Goal: Book appointment/travel/reservation

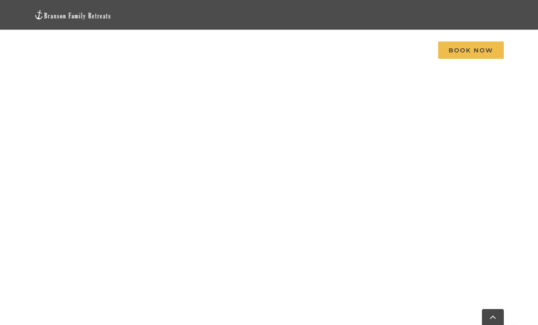
scroll to position [553, 0]
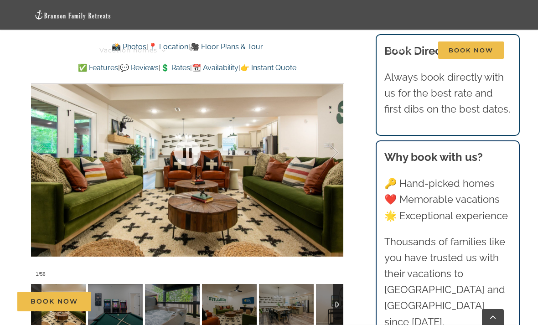
scroll to position [679, 0]
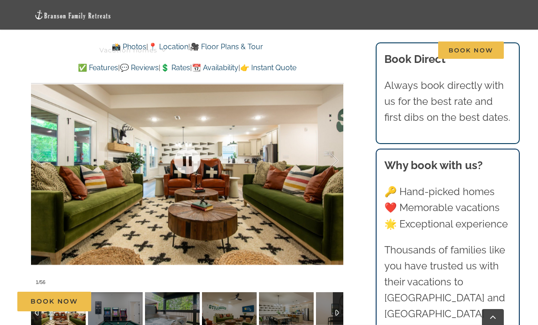
click at [242, 186] on div at bounding box center [187, 161] width 312 height 258
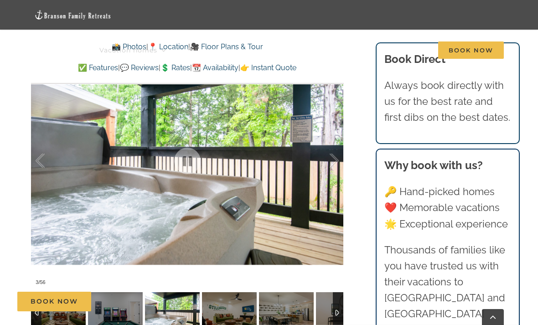
click at [226, 295] on img at bounding box center [229, 312] width 55 height 41
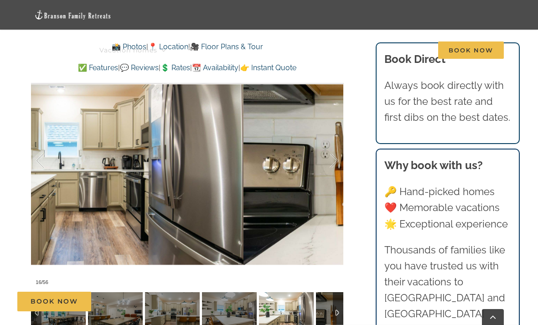
click at [328, 145] on div at bounding box center [325, 161] width 28 height 57
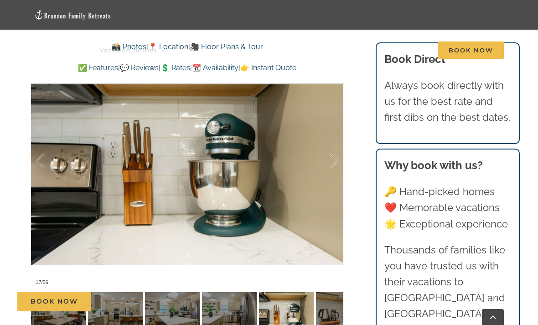
click at [325, 148] on div at bounding box center [325, 161] width 28 height 57
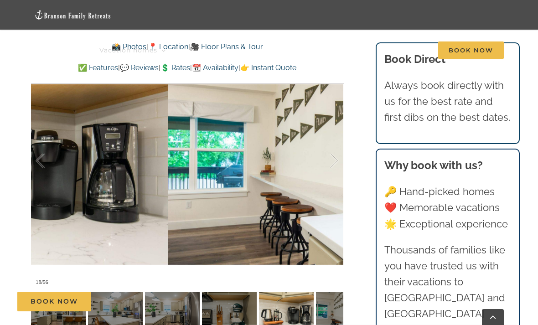
click at [322, 151] on div at bounding box center [325, 161] width 28 height 57
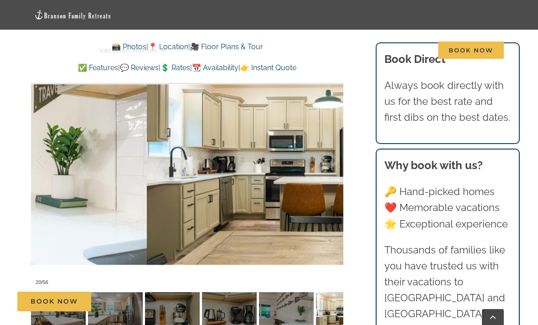
click at [327, 152] on div at bounding box center [325, 161] width 28 height 57
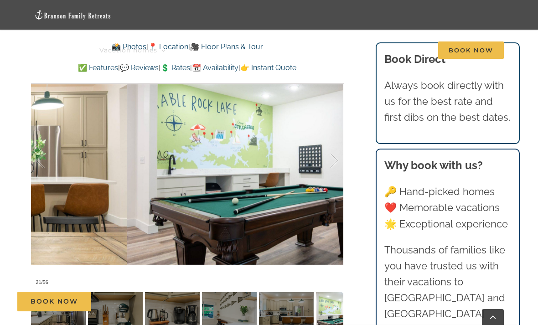
click at [331, 153] on div at bounding box center [325, 161] width 28 height 57
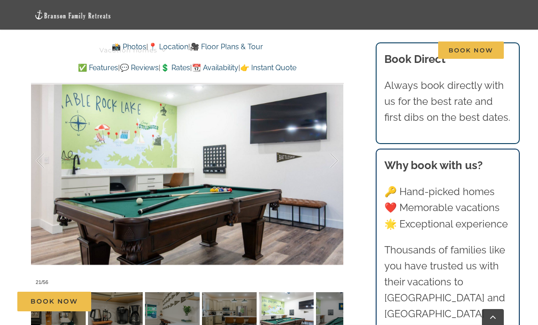
click at [327, 156] on div at bounding box center [325, 161] width 28 height 57
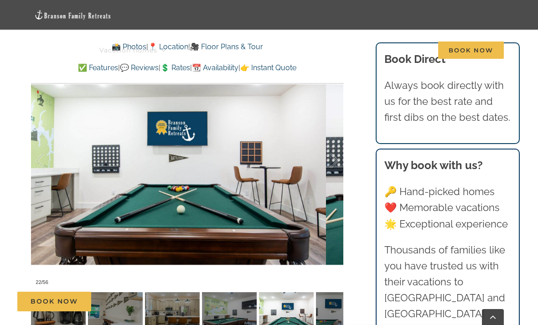
click at [326, 156] on div at bounding box center [325, 161] width 28 height 57
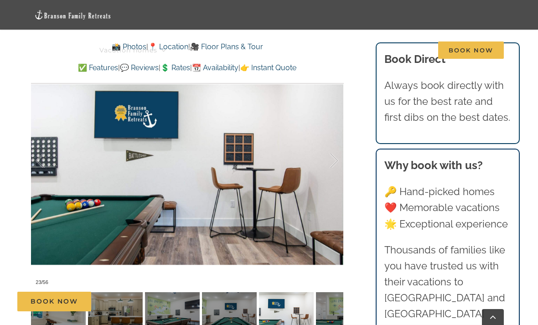
click at [326, 159] on div at bounding box center [325, 161] width 28 height 57
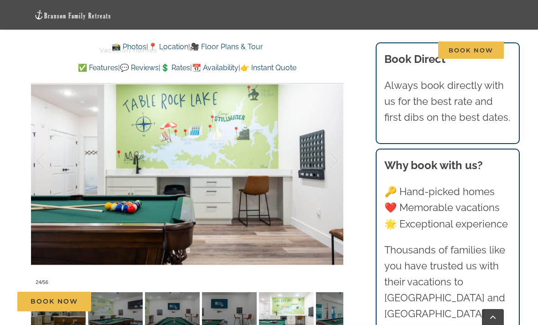
click at [329, 160] on div at bounding box center [325, 161] width 28 height 57
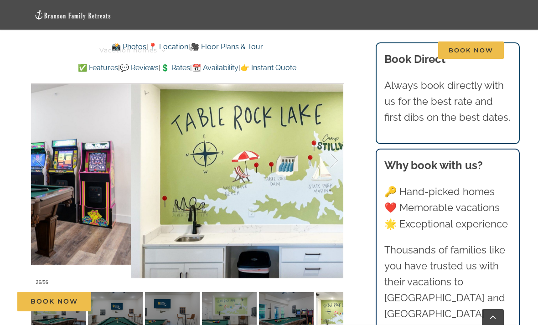
click at [331, 154] on div at bounding box center [325, 161] width 28 height 57
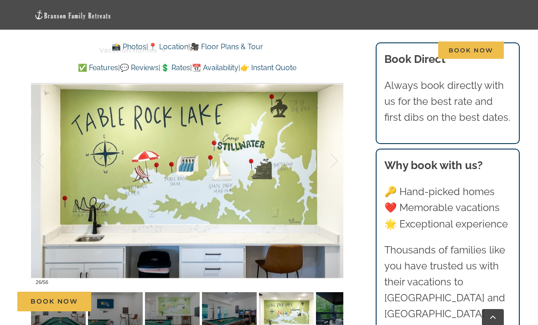
click at [330, 155] on div at bounding box center [325, 161] width 28 height 57
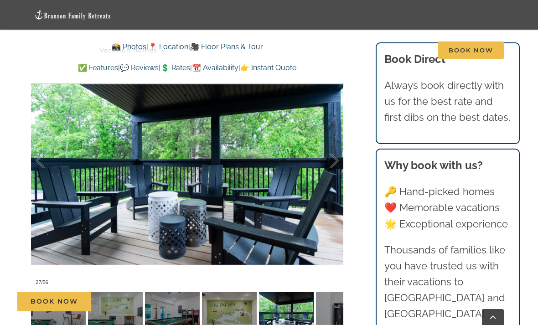
click at [327, 156] on div at bounding box center [325, 161] width 28 height 57
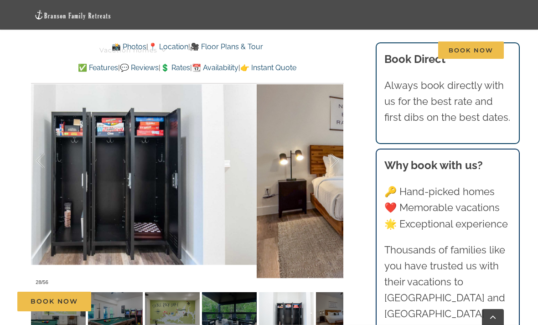
click at [325, 159] on div at bounding box center [325, 161] width 28 height 57
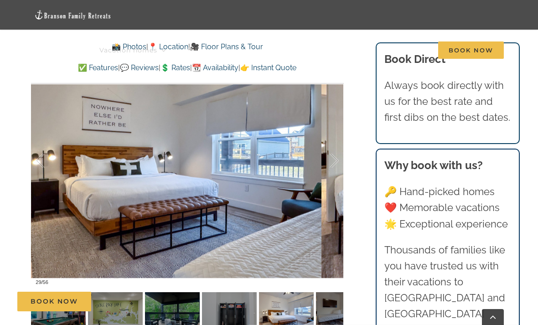
click at [329, 155] on div at bounding box center [325, 161] width 28 height 57
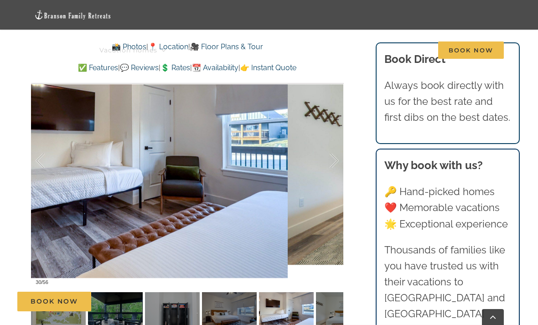
click at [330, 143] on div at bounding box center [325, 161] width 28 height 57
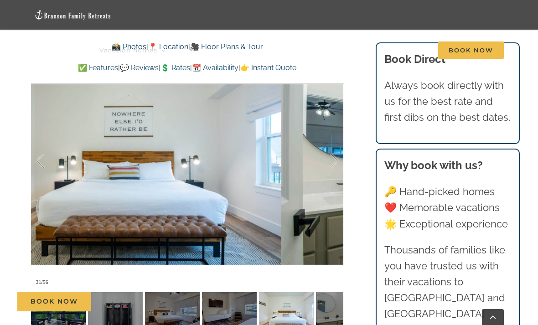
click at [321, 149] on div at bounding box center [325, 161] width 28 height 57
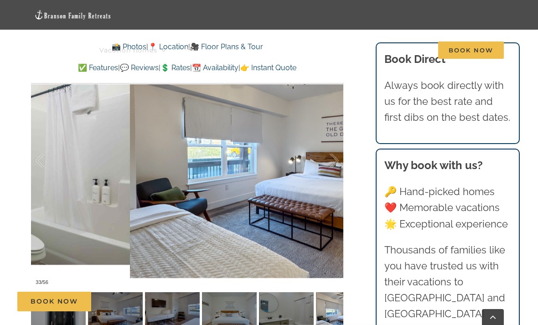
click at [320, 152] on div at bounding box center [325, 161] width 28 height 57
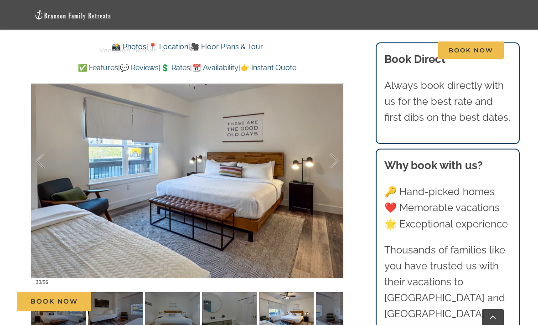
click at [322, 154] on div at bounding box center [325, 161] width 28 height 57
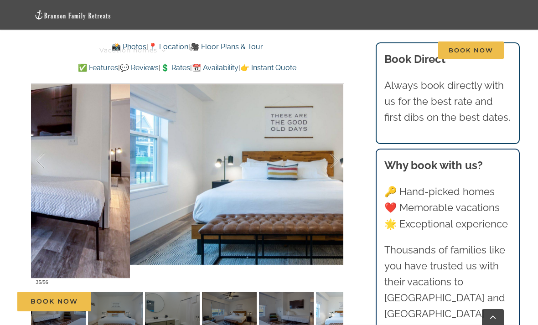
click at [323, 149] on div at bounding box center [325, 161] width 28 height 57
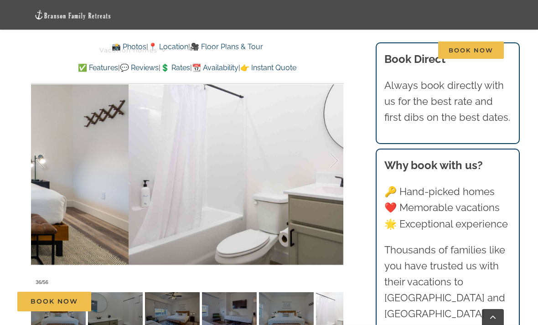
click at [322, 153] on div at bounding box center [325, 161] width 28 height 57
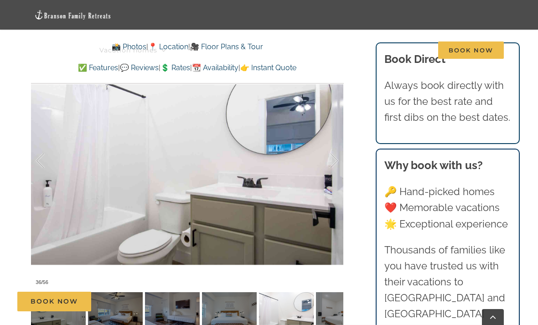
click at [325, 156] on div at bounding box center [325, 161] width 28 height 57
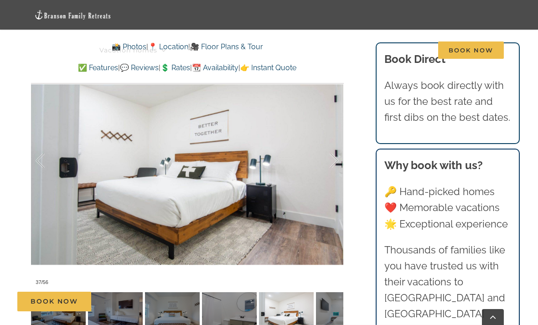
click at [327, 158] on div at bounding box center [325, 161] width 28 height 57
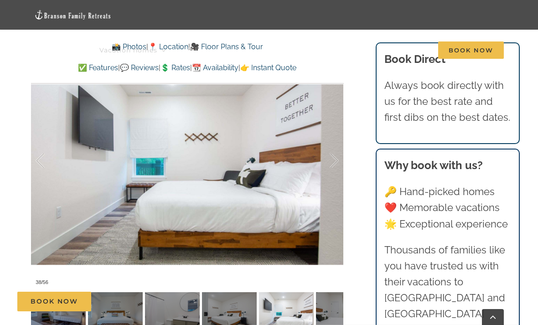
click at [326, 160] on div at bounding box center [325, 161] width 28 height 57
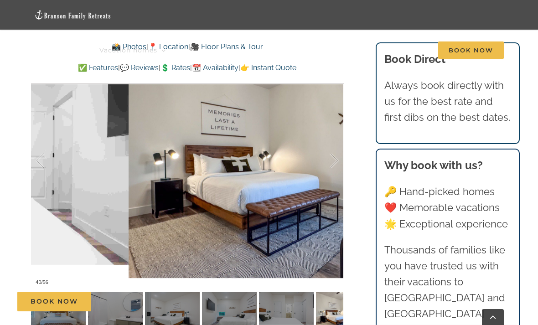
click at [322, 161] on div at bounding box center [325, 161] width 28 height 57
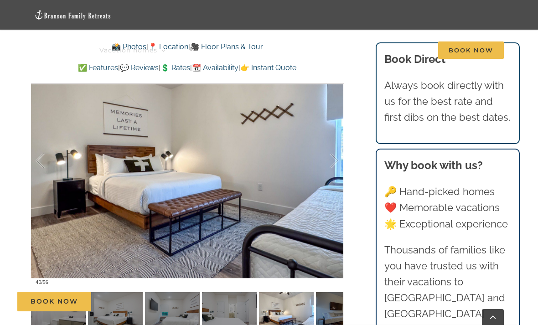
click at [320, 162] on div at bounding box center [325, 161] width 28 height 57
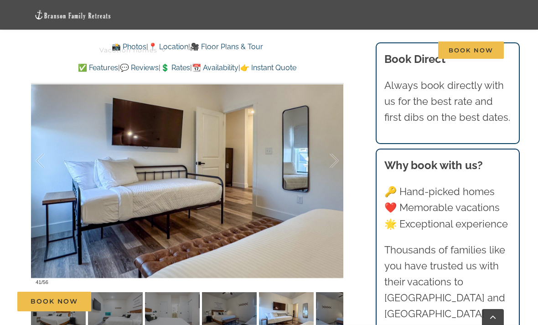
click at [330, 150] on div at bounding box center [325, 161] width 28 height 57
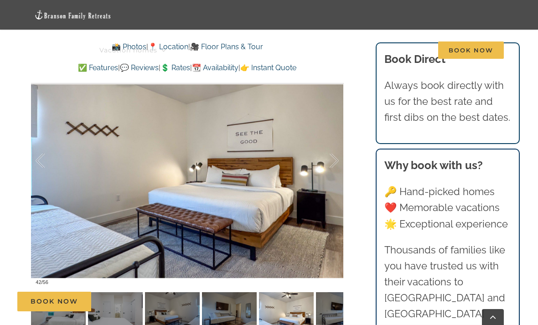
click at [327, 152] on div at bounding box center [325, 161] width 28 height 57
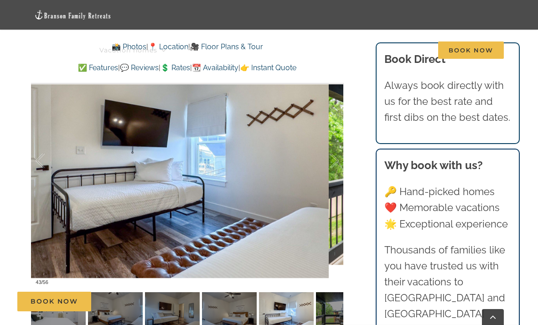
click at [325, 154] on div at bounding box center [325, 161] width 28 height 57
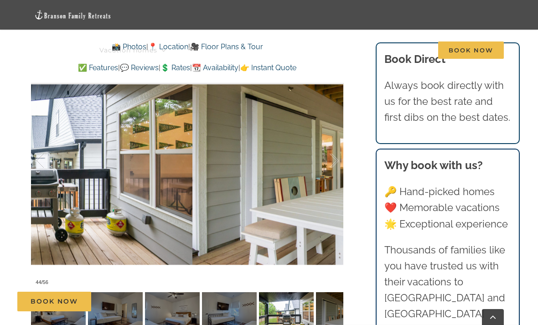
click at [330, 148] on div at bounding box center [325, 161] width 28 height 57
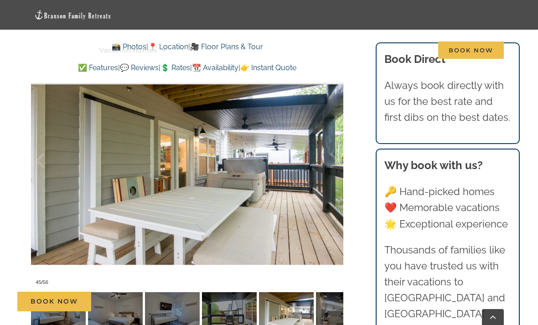
click at [327, 150] on div at bounding box center [325, 161] width 28 height 57
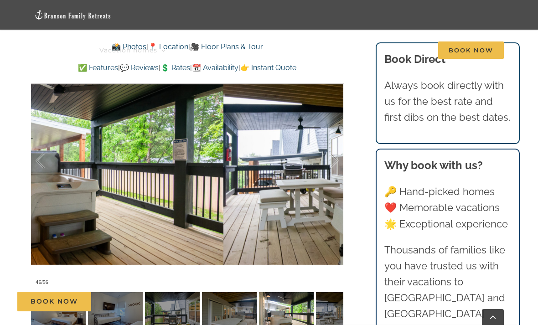
click at [328, 151] on div at bounding box center [325, 161] width 28 height 57
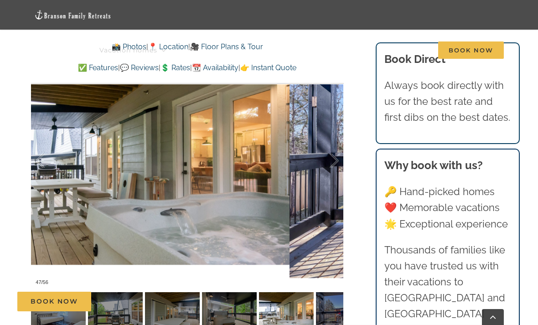
click at [327, 151] on div at bounding box center [325, 161] width 28 height 57
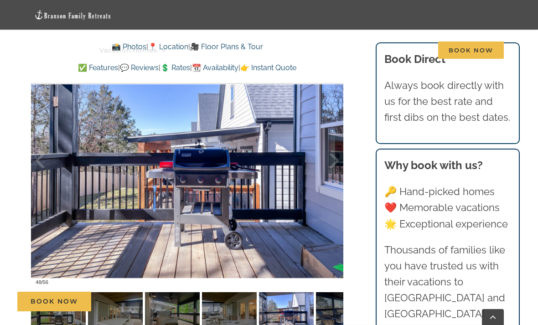
click at [326, 153] on div at bounding box center [325, 161] width 28 height 57
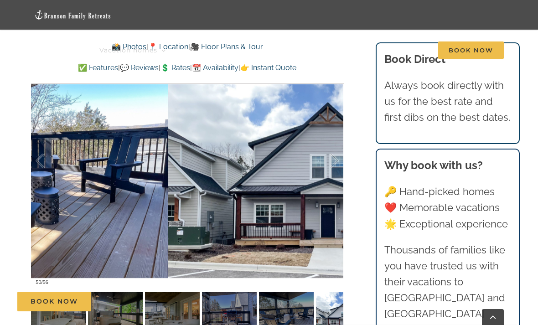
click at [331, 149] on div at bounding box center [325, 161] width 28 height 57
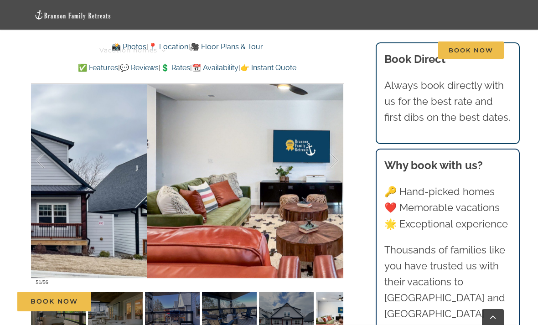
click at [327, 150] on div at bounding box center [325, 161] width 28 height 57
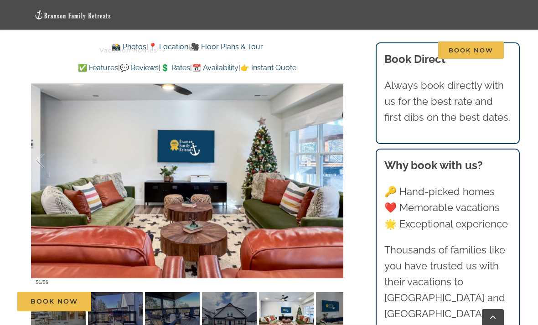
click at [327, 149] on div at bounding box center [325, 161] width 28 height 57
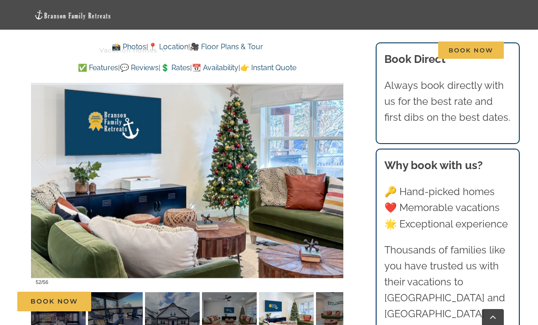
click at [327, 150] on div at bounding box center [325, 161] width 28 height 57
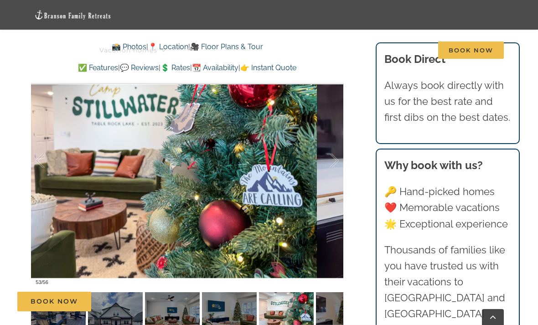
click at [327, 151] on div at bounding box center [325, 161] width 28 height 57
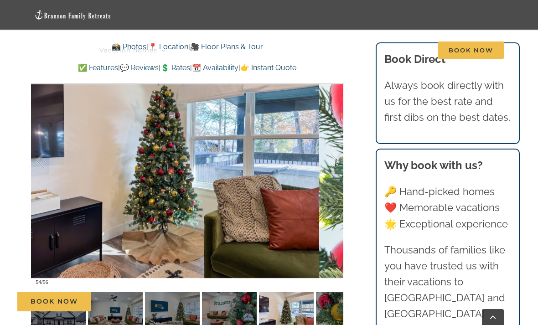
click at [324, 151] on div at bounding box center [325, 161] width 28 height 57
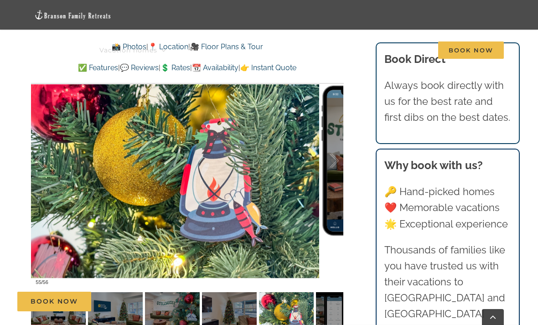
click at [331, 151] on div at bounding box center [325, 161] width 28 height 57
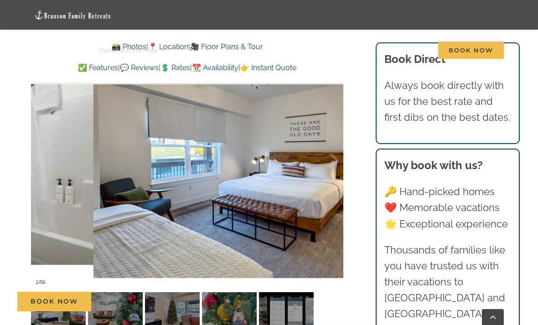
click at [327, 157] on div at bounding box center [325, 161] width 28 height 57
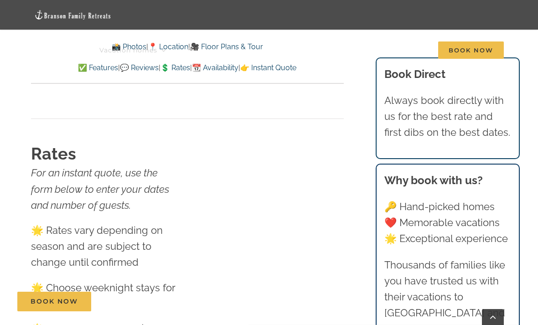
scroll to position [5658, 0]
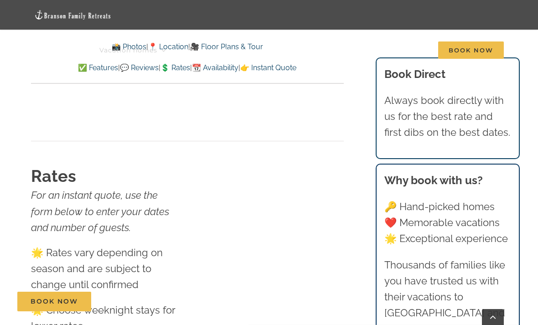
click at [176, 68] on link "💲 Rates" at bounding box center [176, 67] width 30 height 9
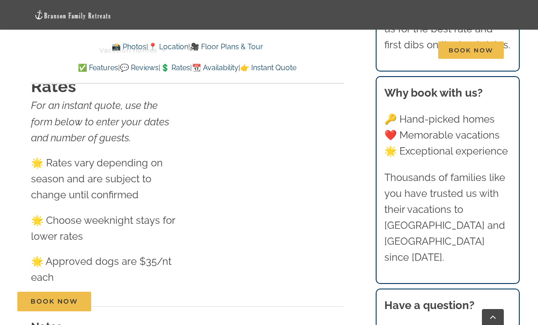
scroll to position [5749, 0]
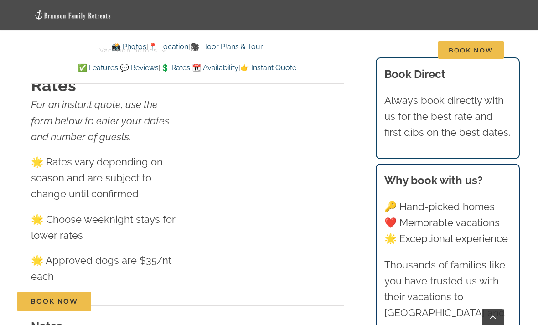
click at [180, 71] on link "💲 Rates" at bounding box center [176, 67] width 30 height 9
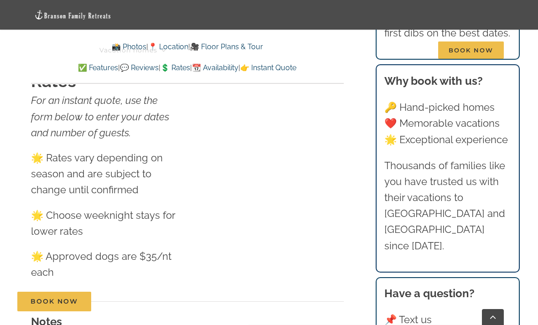
scroll to position [5754, 0]
click at [206, 313] on h3 "Notes" at bounding box center [187, 321] width 312 height 16
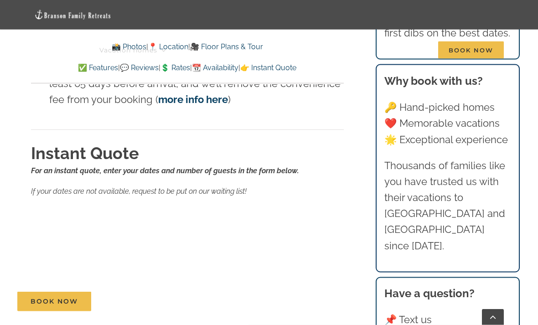
scroll to position [6066, 0]
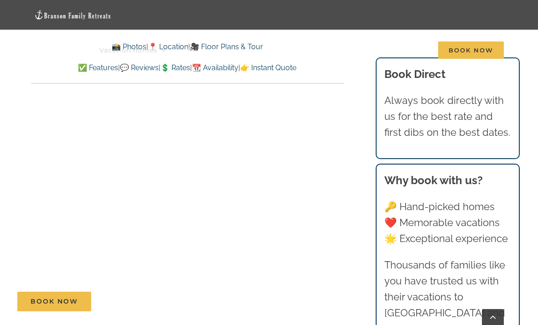
scroll to position [5160, 0]
